Goal: Transaction & Acquisition: Purchase product/service

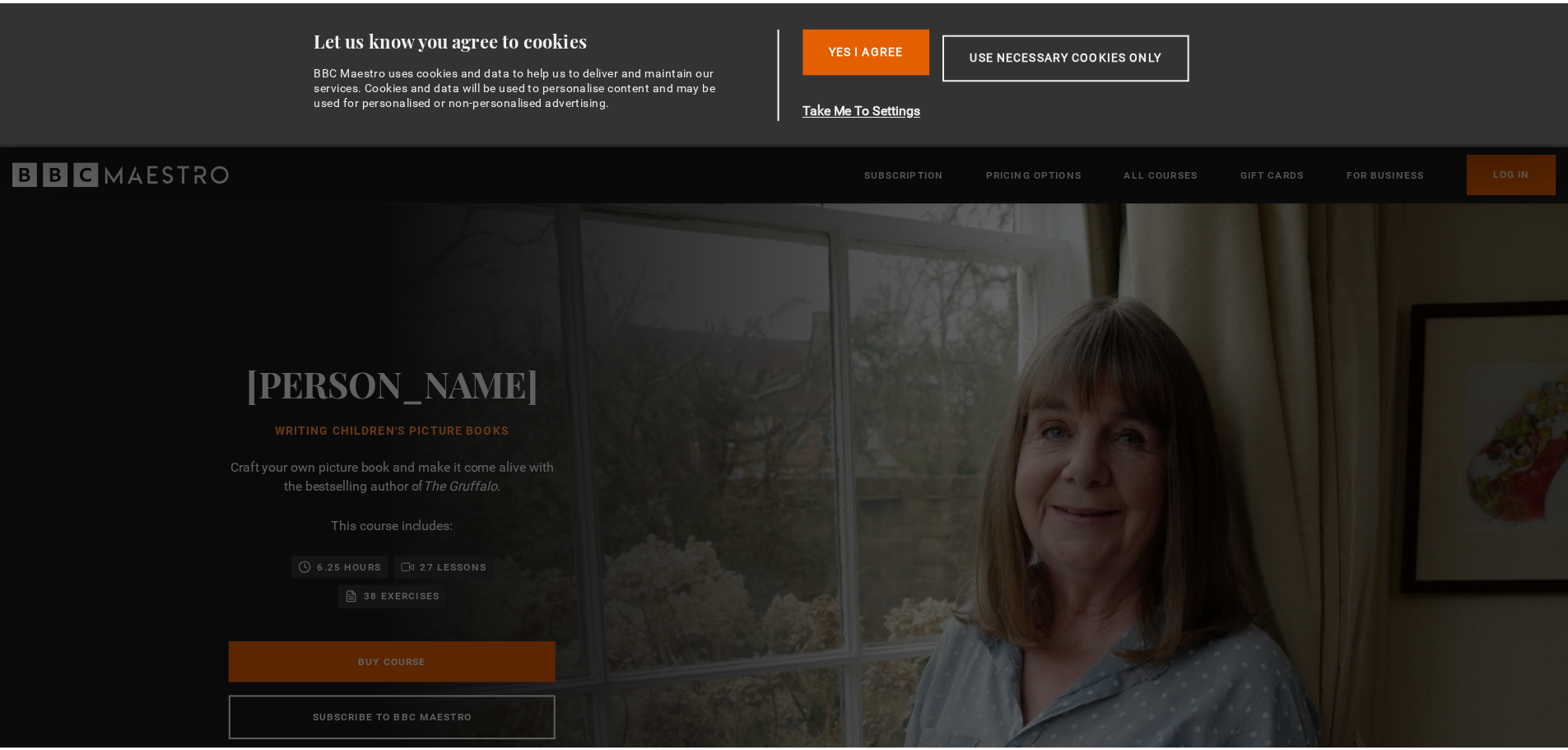
scroll to position [0, 863]
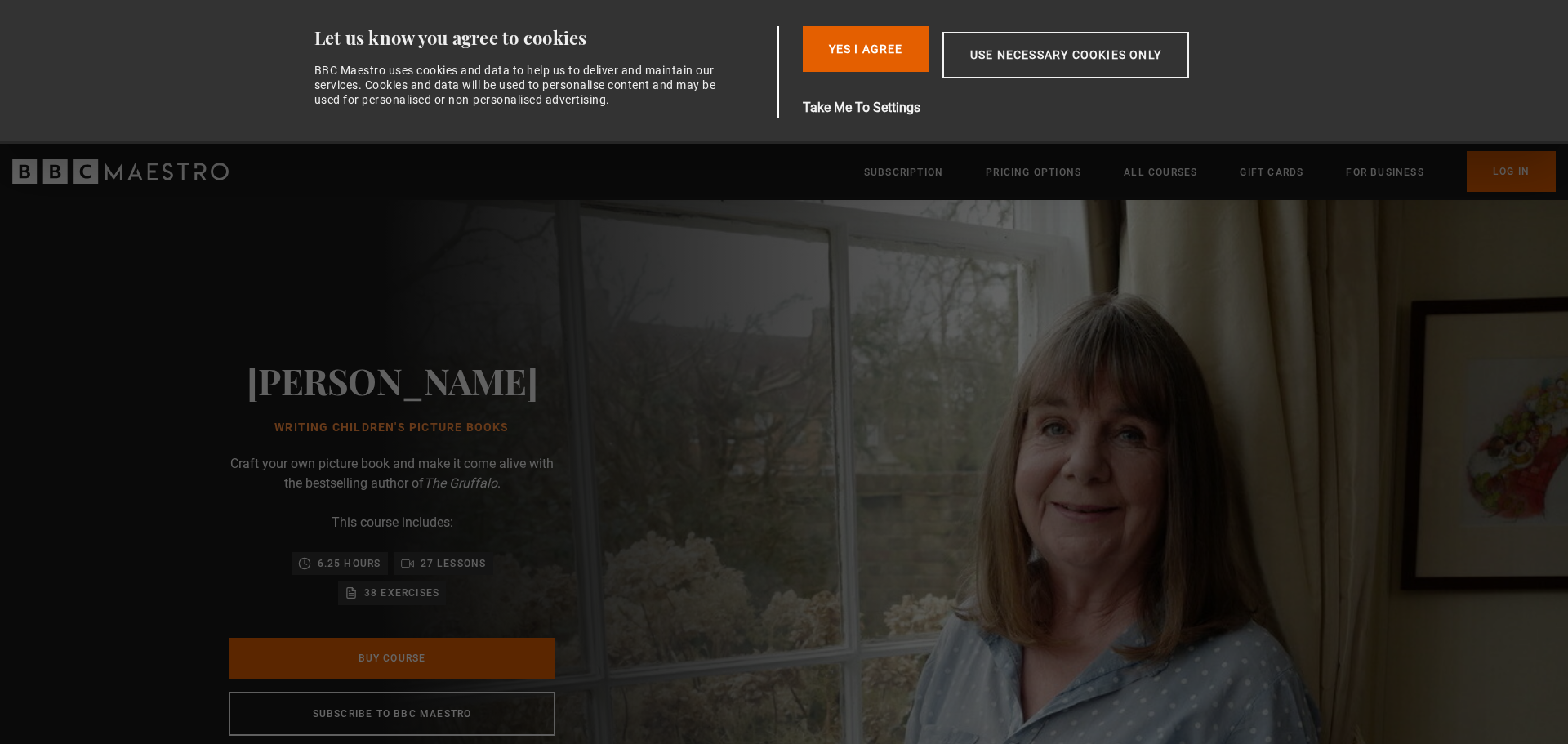
click at [89, 388] on div "[PERSON_NAME] Writing Children's Picture Books Craft your own picture book and …" at bounding box center [392, 548] width 784 height 695
click at [327, 287] on div "[PERSON_NAME] Writing Children's Picture Books Craft your own picture book and …" at bounding box center [391, 548] width 522 height 695
click at [1018, 57] on button "Use necessary cookies only" at bounding box center [1065, 55] width 247 height 47
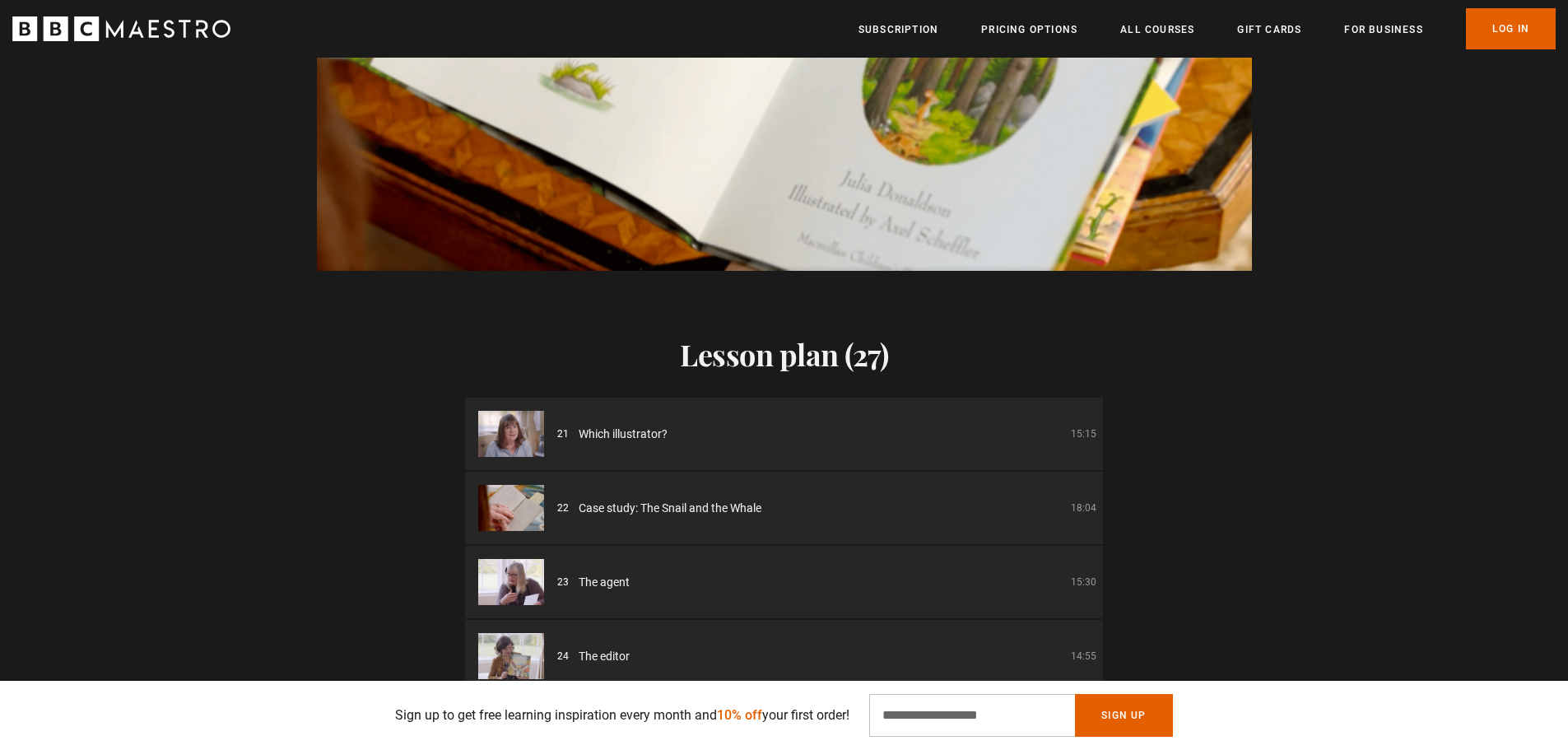
scroll to position [1603, 0]
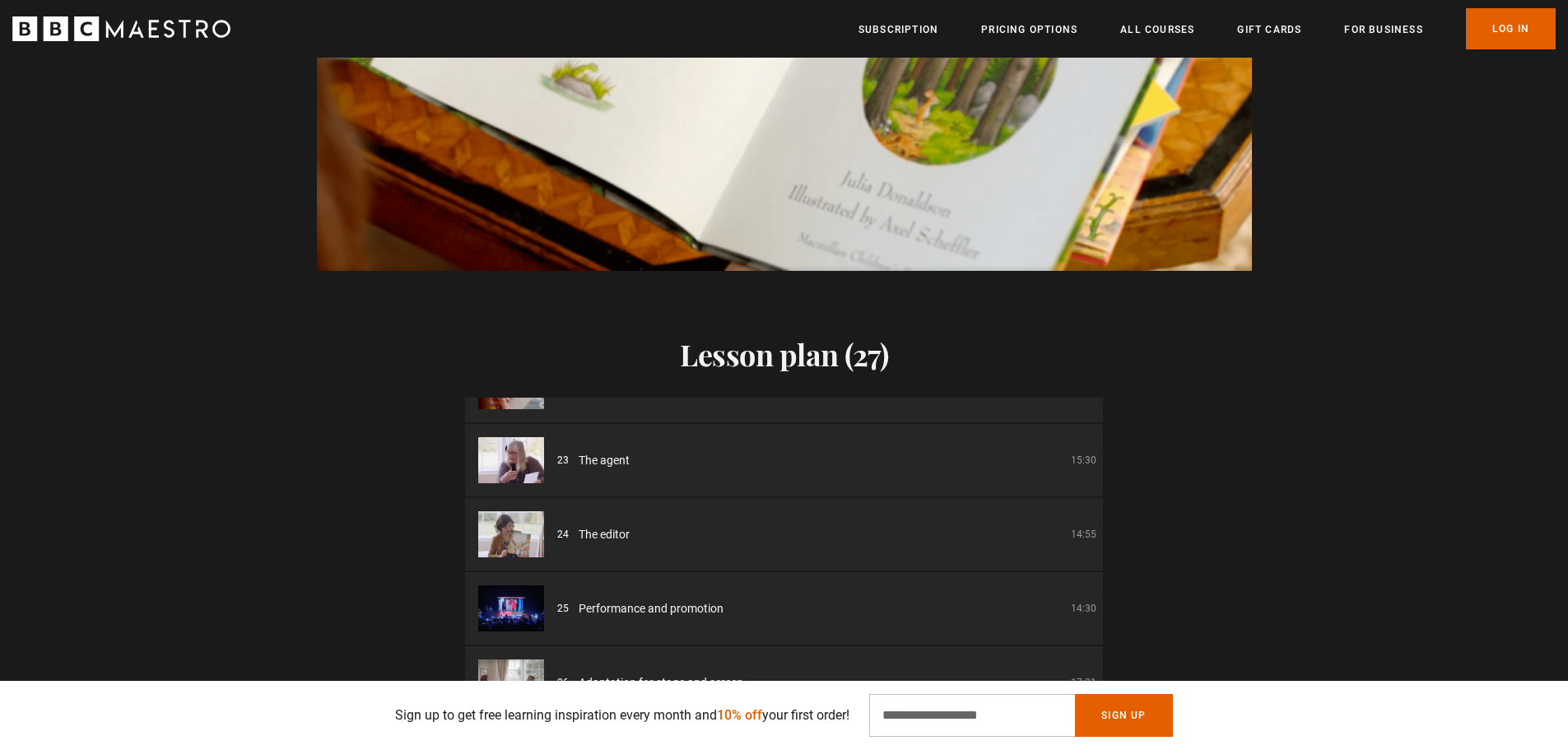
click at [293, 518] on div "Lesson plan (27) 01 Writing Children's Picture Books Introduction 05:03 02 What…" at bounding box center [784, 531] width 1568 height 522
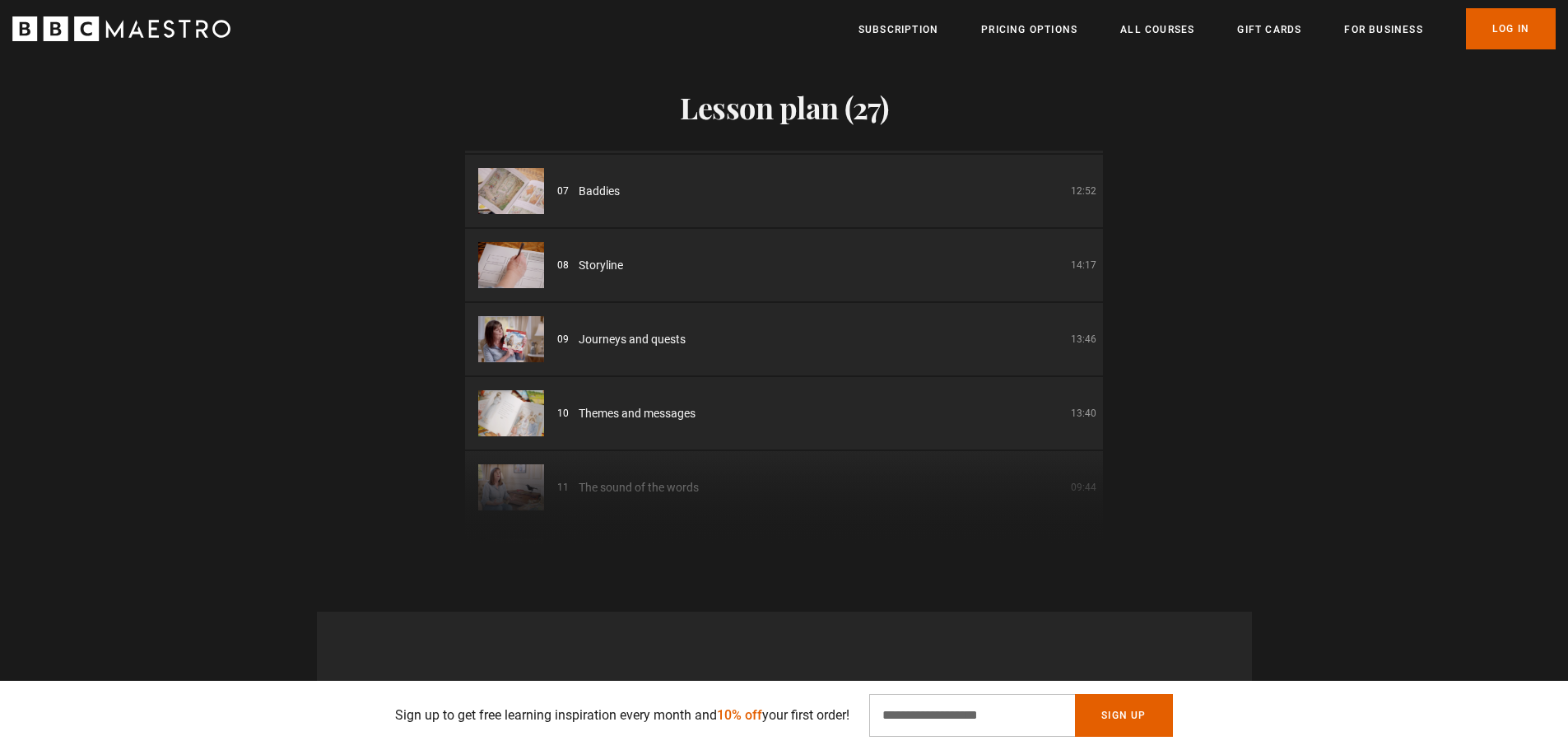
scroll to position [369, 0]
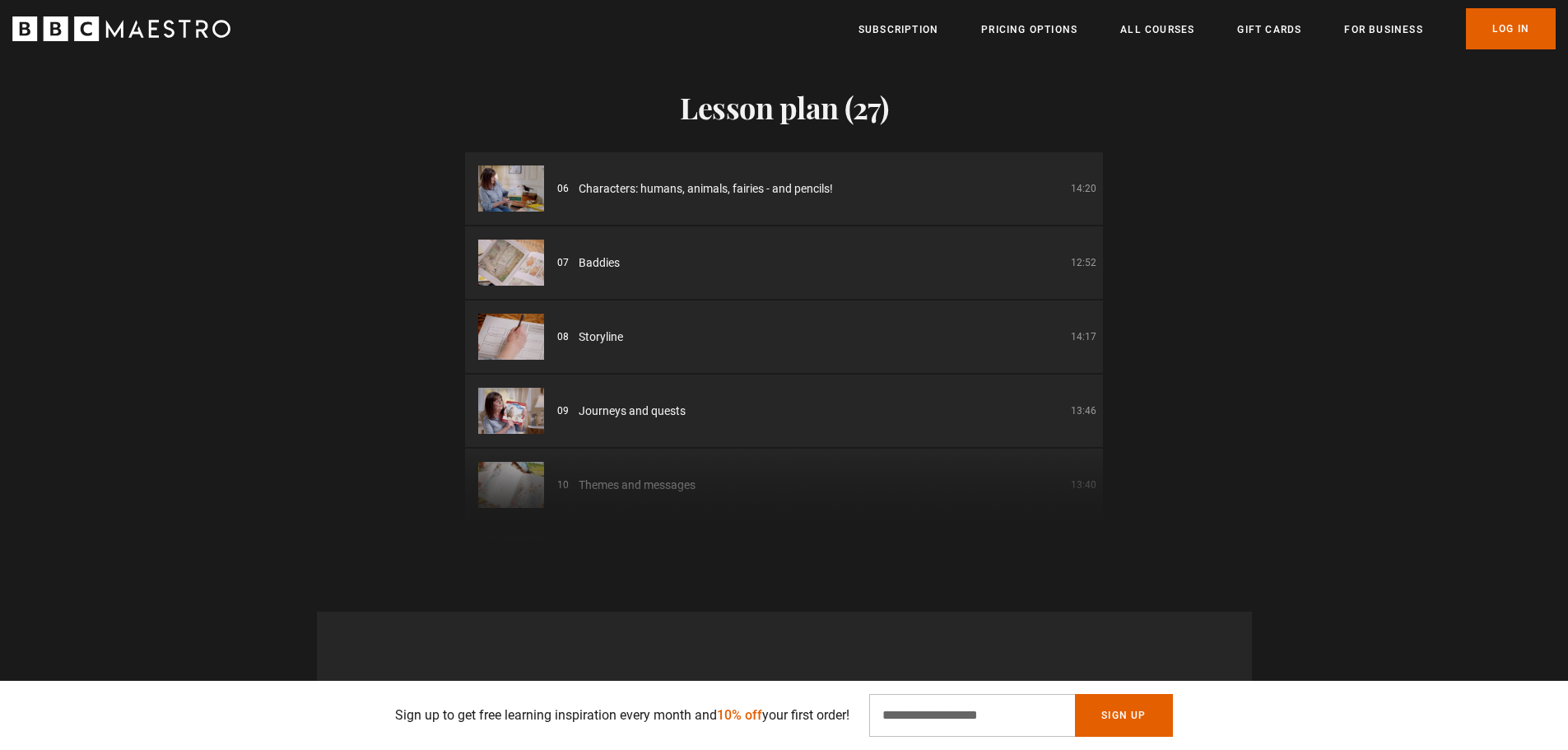
click at [369, 270] on div "Lesson plan (27) 01 Writing Children's Picture Books Introduction 05:03 02 What…" at bounding box center [784, 284] width 1568 height 522
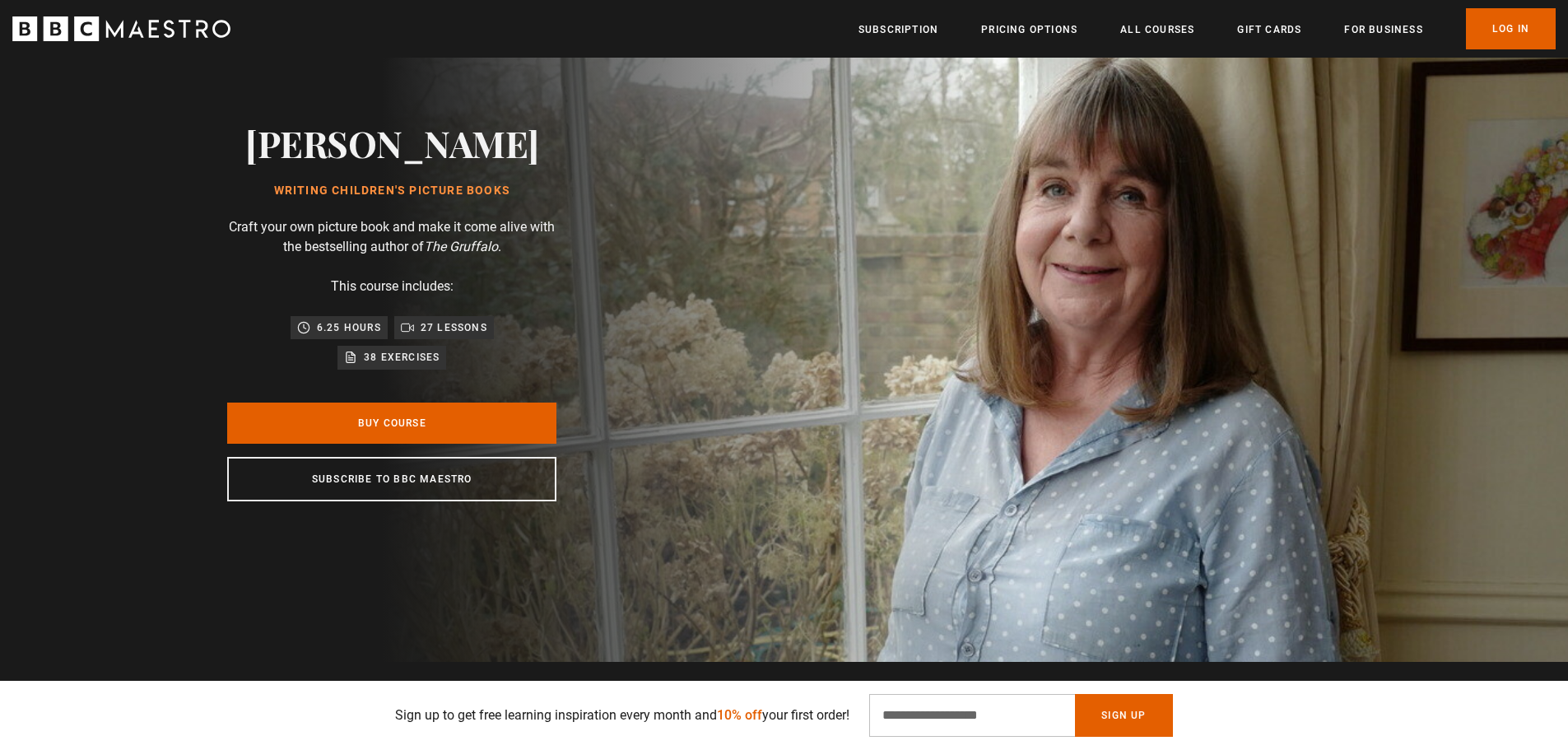
scroll to position [0, 0]
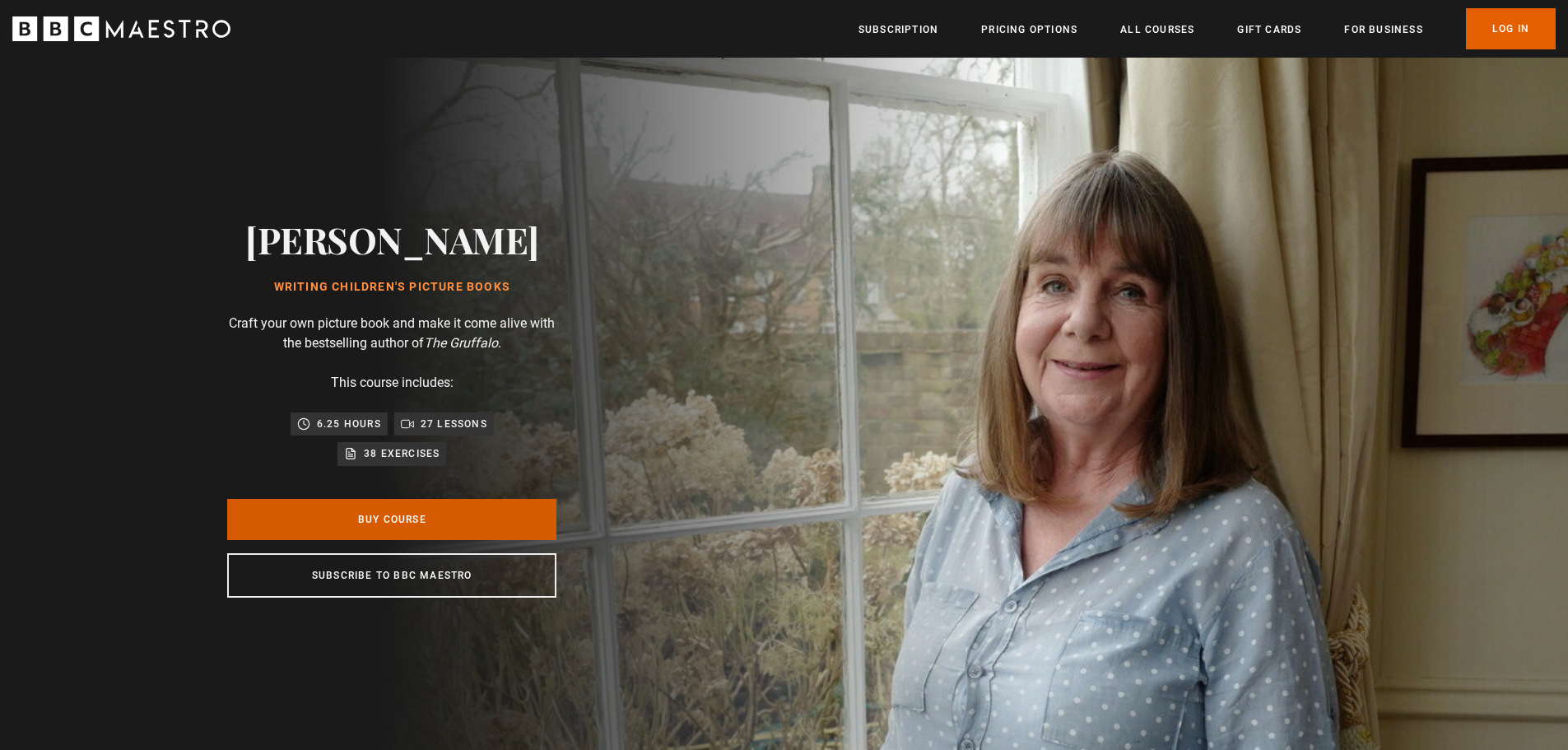
click at [413, 519] on link "Buy Course" at bounding box center [392, 519] width 330 height 41
